Goal: Task Accomplishment & Management: Use online tool/utility

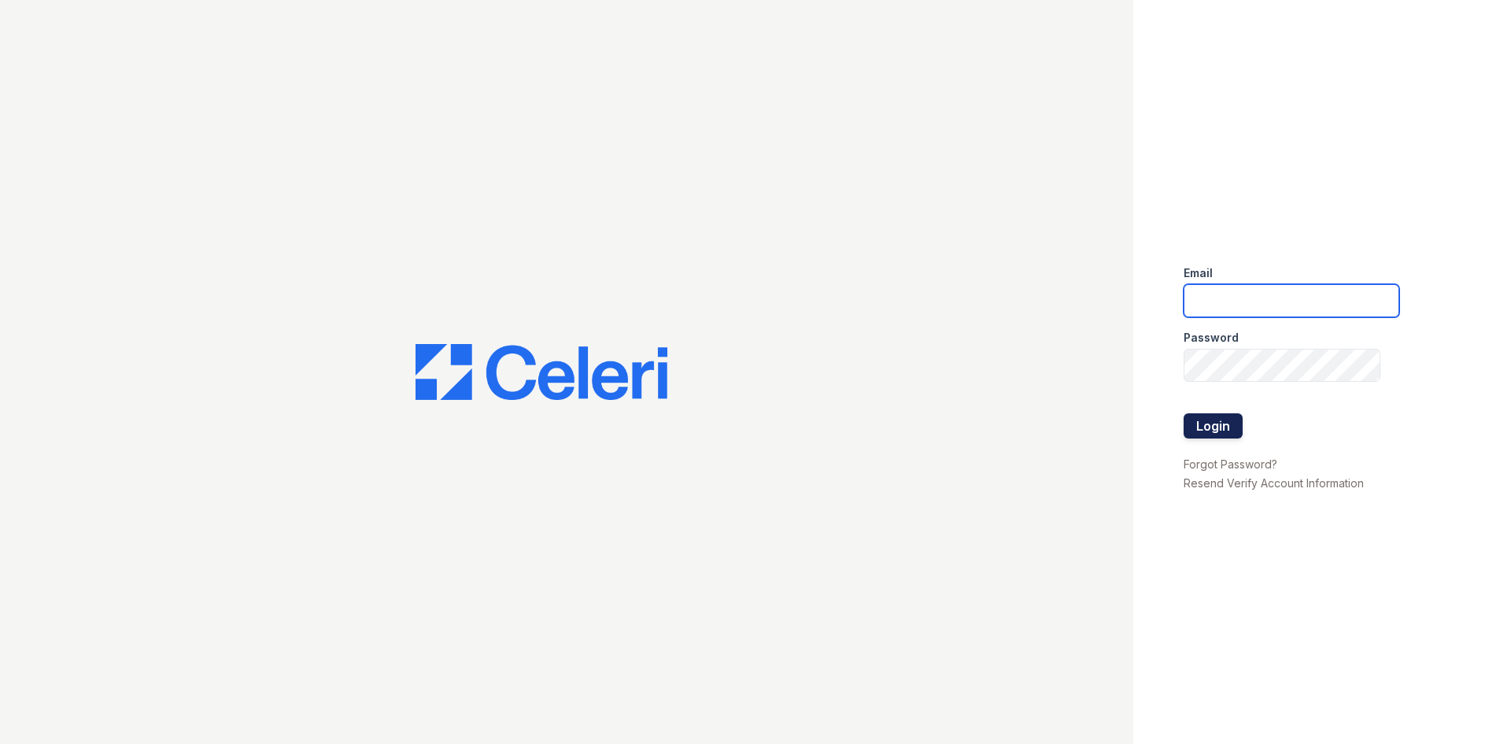
type input "silvercreek.am@cafmanagement.com"
click at [1208, 430] on button "Login" at bounding box center [1212, 425] width 59 height 25
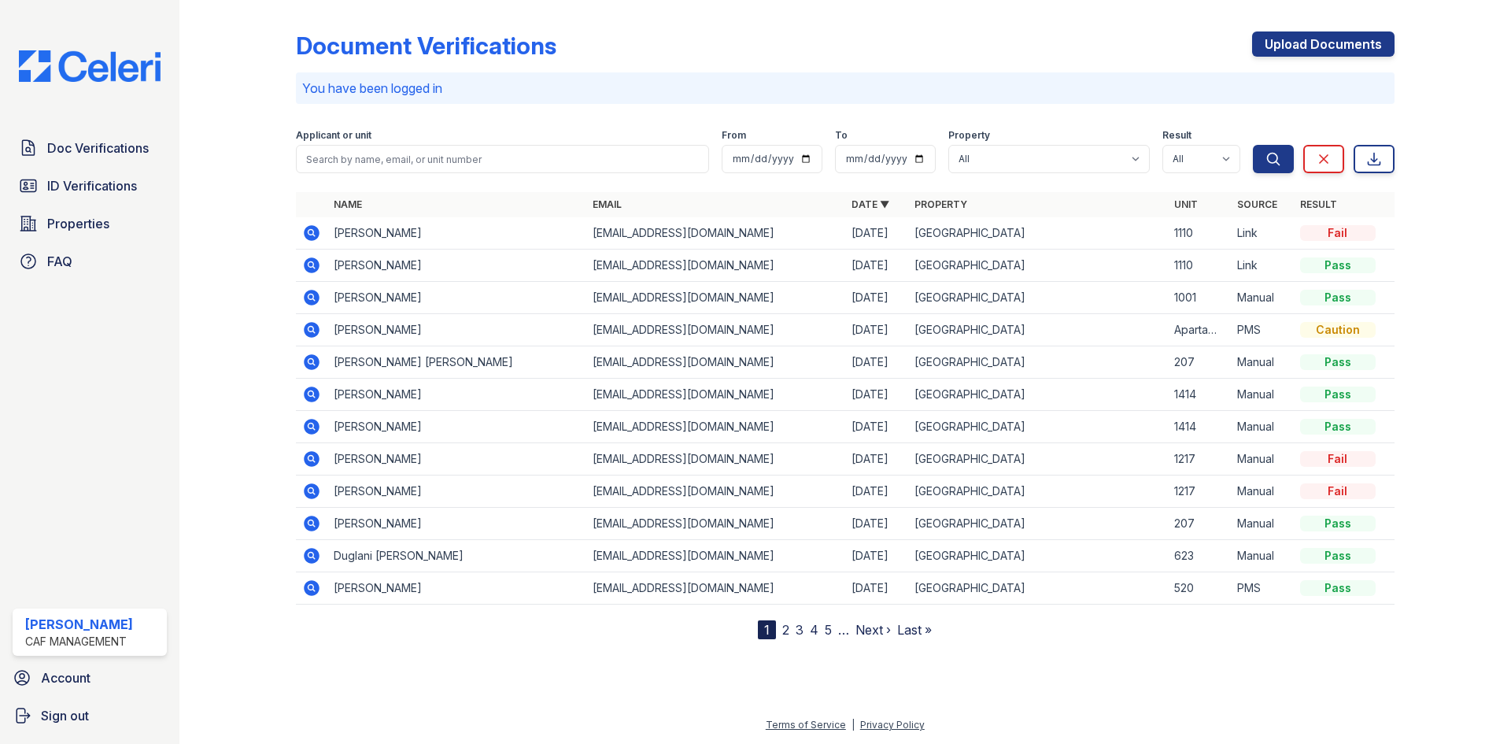
click at [309, 260] on icon at bounding box center [312, 265] width 16 height 16
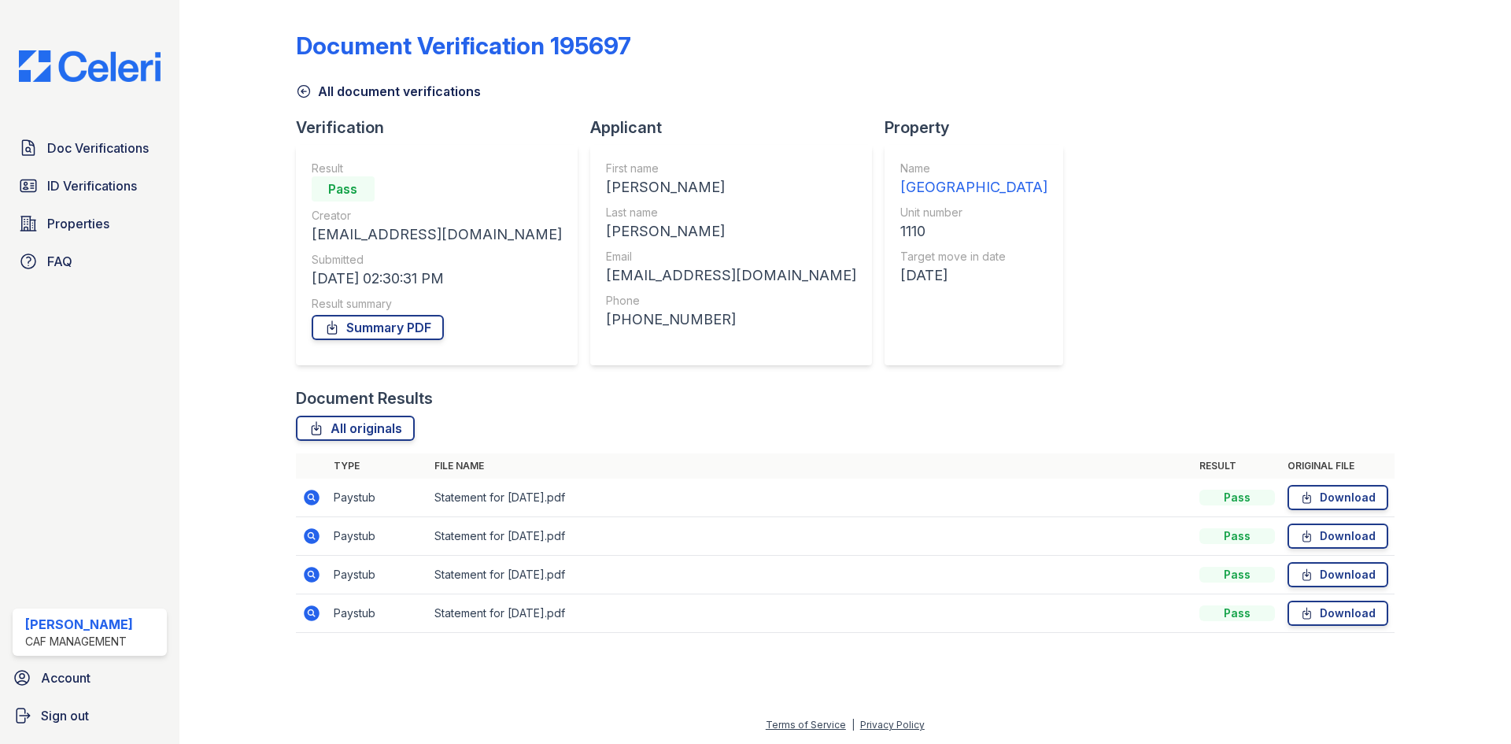
click at [302, 96] on icon at bounding box center [304, 91] width 16 height 16
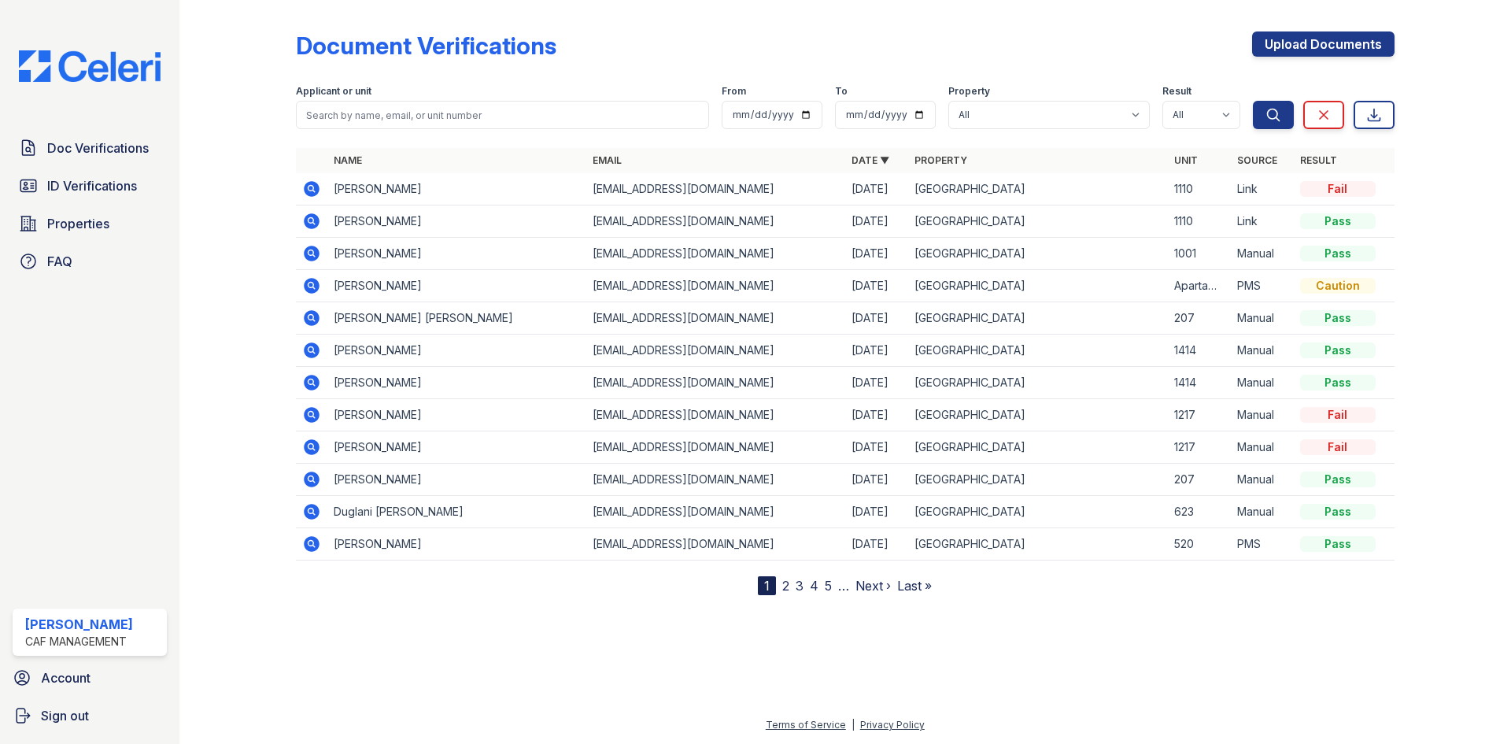
click at [315, 220] on icon at bounding box center [312, 221] width 16 height 16
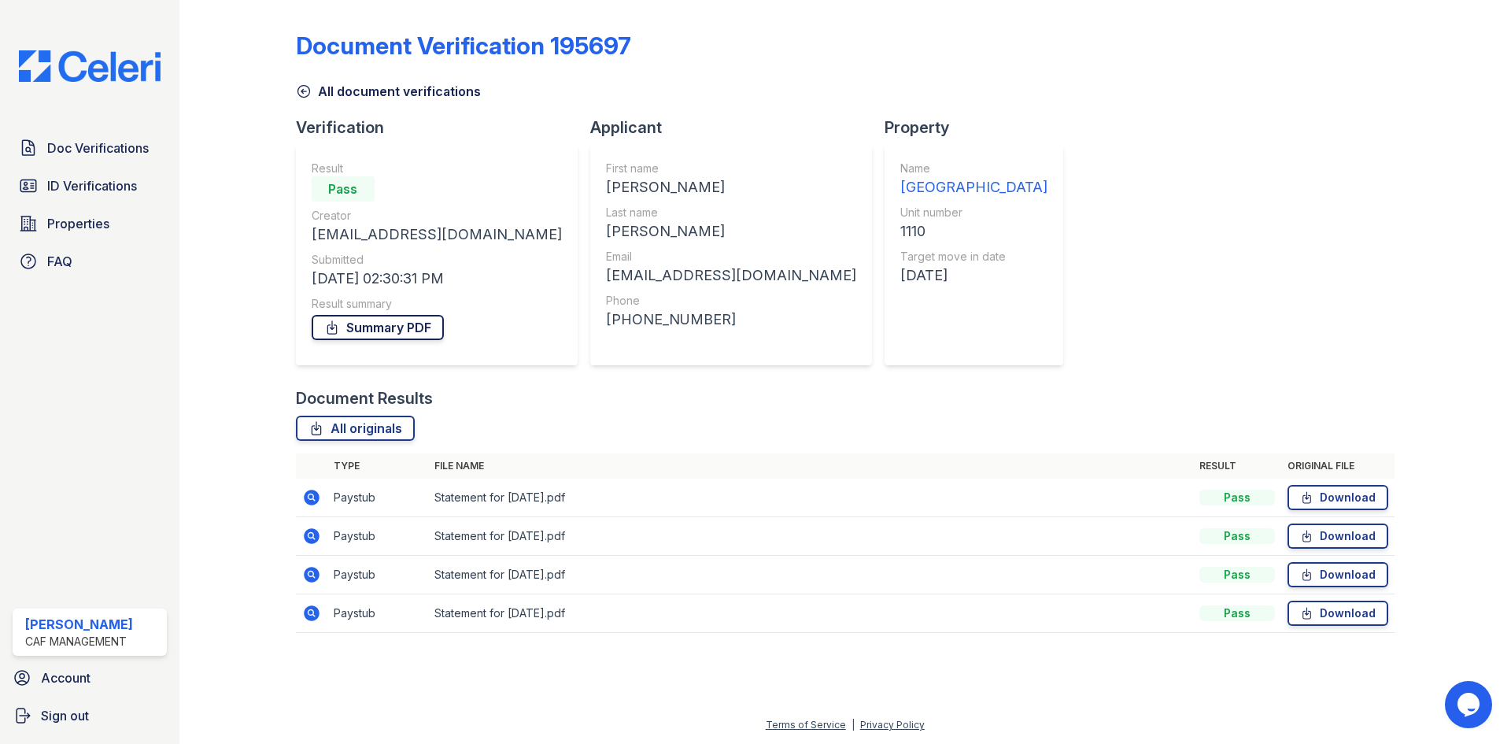
click at [353, 327] on link "Summary PDF" at bounding box center [378, 327] width 132 height 25
